Goal: Information Seeking & Learning: Learn about a topic

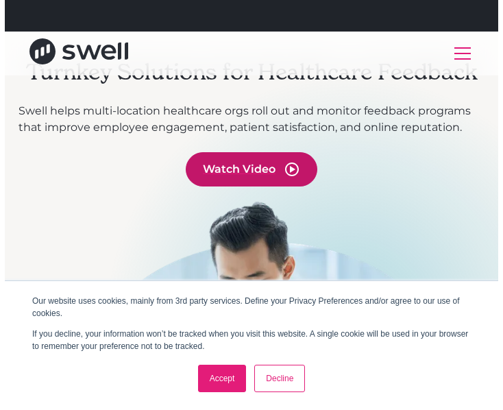
scroll to position [124, 0]
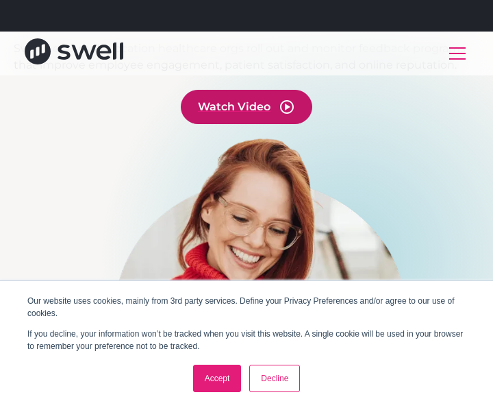
click at [254, 111] on div "Watch Video" at bounding box center [234, 107] width 73 height 16
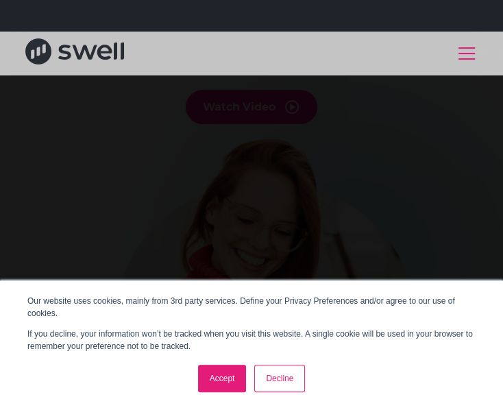
click at [236, 377] on link "Accept" at bounding box center [222, 378] width 49 height 27
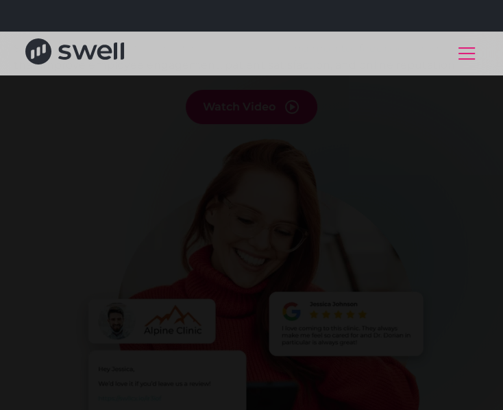
click at [462, 54] on div "menu" at bounding box center [466, 53] width 16 height 1
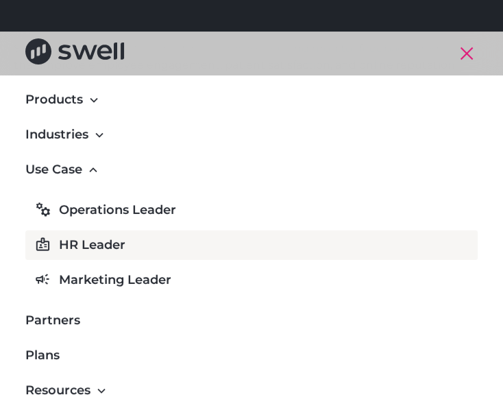
scroll to position [0, 0]
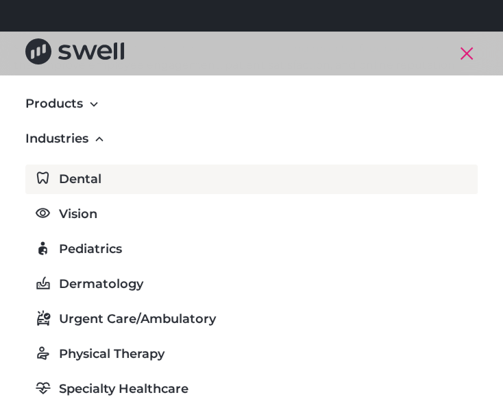
click at [79, 177] on div "Dental" at bounding box center [80, 179] width 42 height 18
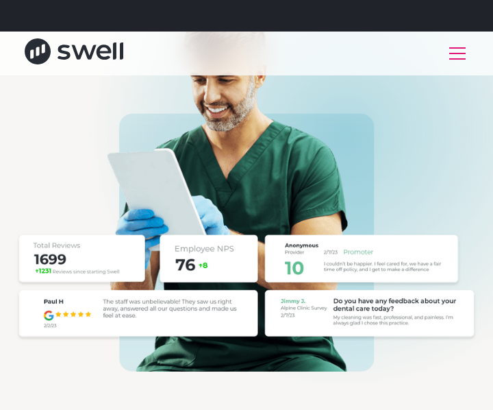
scroll to position [311, 0]
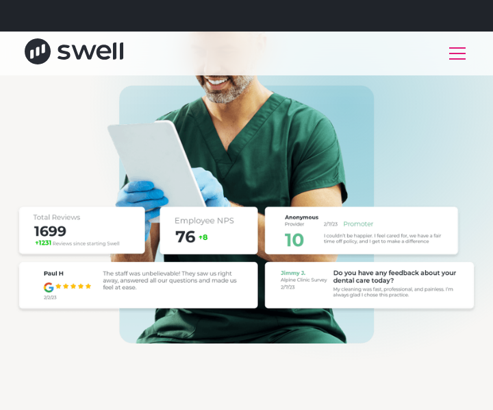
click at [199, 165] on img at bounding box center [247, 161] width 466 height 366
